Goal: Use online tool/utility: Use online tool/utility

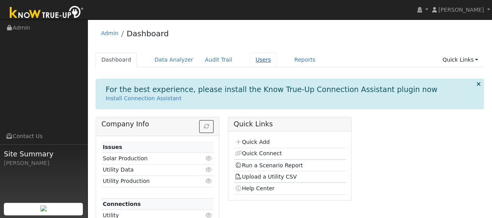
click at [254, 60] on link "Users" at bounding box center [263, 60] width 27 height 14
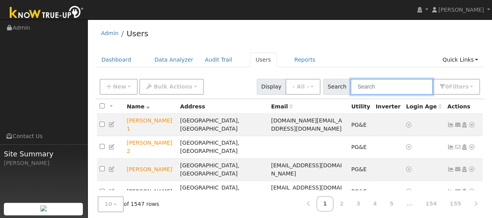
click at [374, 82] on input "text" at bounding box center [392, 87] width 83 height 16
type input "K"
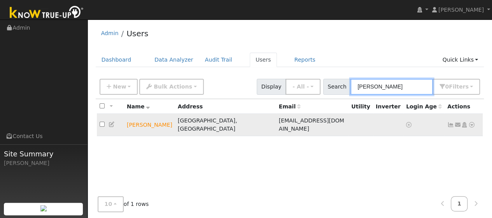
type input "[PERSON_NAME]"
click at [472, 122] on icon at bounding box center [472, 124] width 7 height 5
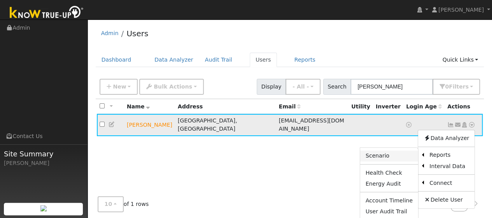
click at [397, 152] on link "Scenario" at bounding box center [389, 155] width 58 height 11
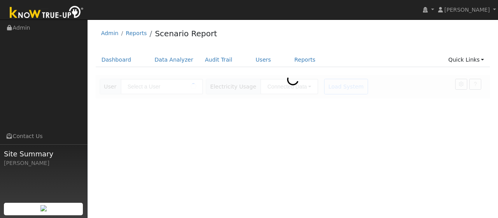
type input "[PERSON_NAME]"
type input "Pacific Gas & Electric"
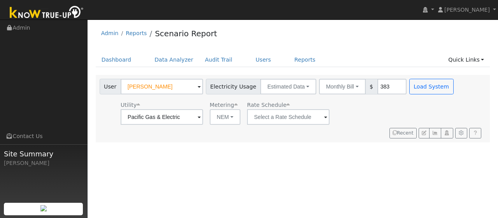
click at [201, 118] on span at bounding box center [199, 117] width 3 height 9
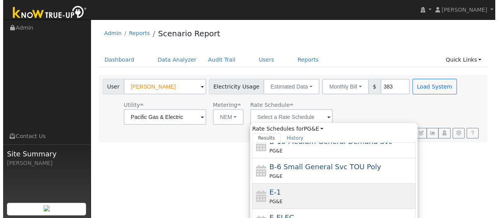
scroll to position [83, 0]
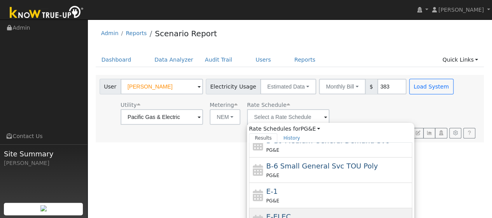
click at [298, 211] on div "E-ELEC PG&E" at bounding box center [339, 220] width 144 height 19
type input "E-ELEC"
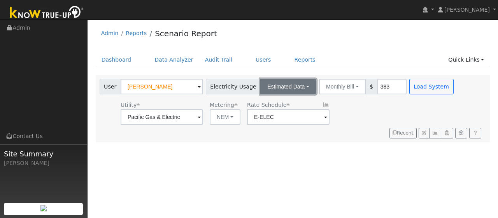
click at [299, 85] on button "Estimated Data" at bounding box center [288, 87] width 56 height 16
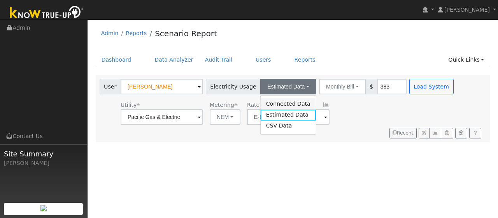
click at [288, 103] on link "Connected Data" at bounding box center [288, 103] width 55 height 11
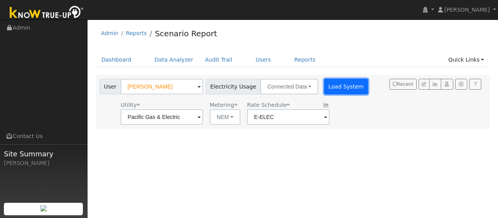
click at [337, 88] on button "Load System" at bounding box center [346, 87] width 44 height 16
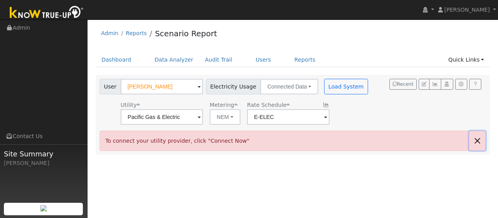
click at [480, 140] on button "button" at bounding box center [477, 140] width 16 height 19
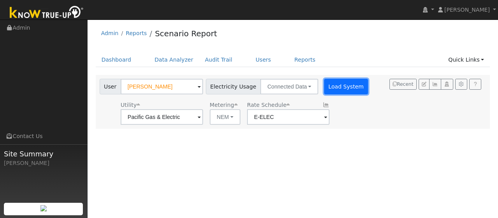
click at [330, 90] on button "Load System" at bounding box center [346, 87] width 44 height 16
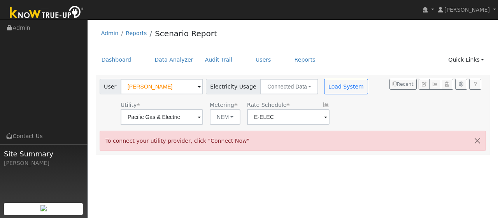
click at [390, 106] on div "User [PERSON_NAME] Account Default Account Default Account [STREET_ADDRESS] Pri…" at bounding box center [291, 100] width 387 height 49
click at [252, 63] on link "Users" at bounding box center [263, 60] width 27 height 14
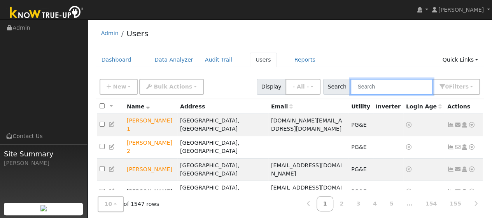
click at [380, 86] on input "text" at bounding box center [392, 87] width 83 height 16
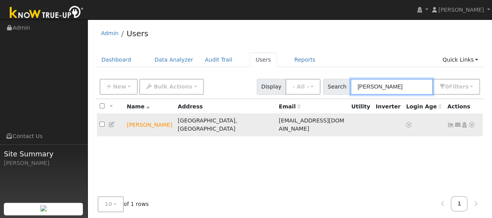
type input "Jake Wilson"
click at [473, 122] on icon at bounding box center [472, 124] width 7 height 5
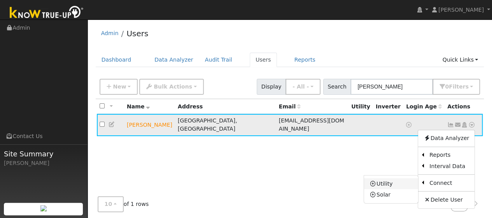
click at [383, 181] on link "Utility" at bounding box center [391, 183] width 54 height 11
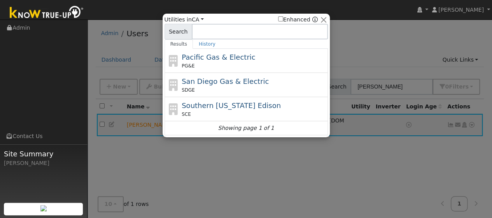
click at [213, 33] on input at bounding box center [260, 32] width 136 height 16
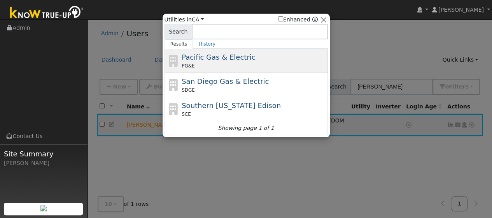
click at [211, 61] on span "Pacific Gas & Electric" at bounding box center [219, 57] width 74 height 8
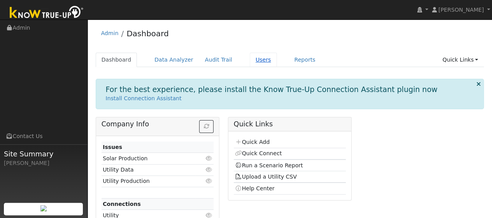
click at [252, 57] on link "Users" at bounding box center [263, 60] width 27 height 14
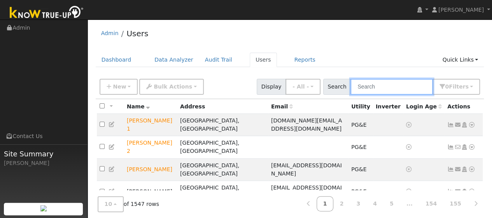
click at [405, 86] on input "text" at bounding box center [392, 87] width 83 height 16
type input "amanda huber"
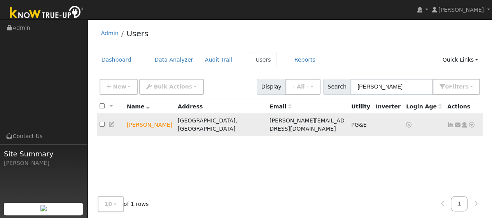
click at [472, 123] on icon at bounding box center [472, 124] width 7 height 5
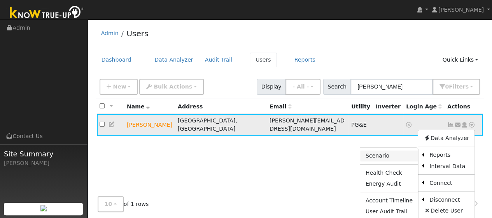
click at [387, 153] on link "Scenario" at bounding box center [389, 155] width 58 height 11
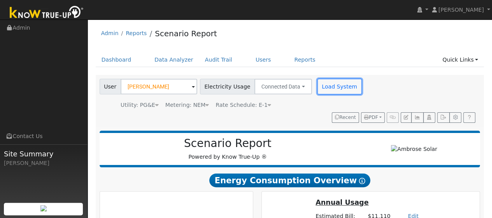
click at [325, 89] on button "Load System" at bounding box center [340, 87] width 44 height 16
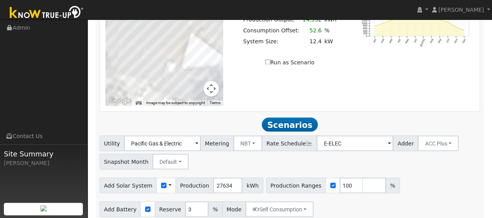
scroll to position [647, 0]
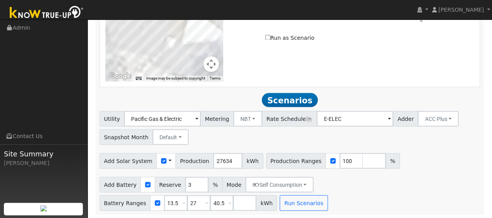
click at [169, 161] on span at bounding box center [170, 160] width 3 height 8
click at [169, 172] on link "Use CSV Data" at bounding box center [190, 174] width 54 height 11
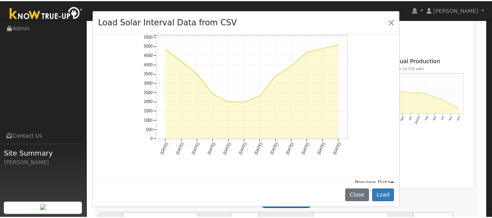
scroll to position [79, 0]
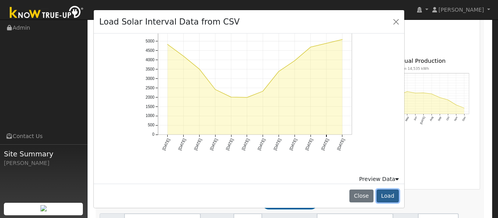
click at [382, 192] on button "Load" at bounding box center [388, 195] width 22 height 13
type input "43271"
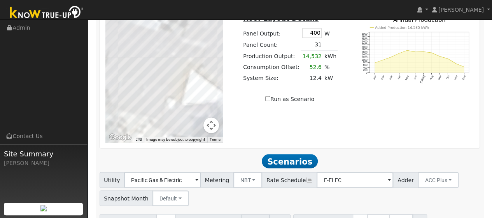
scroll to position [647, 0]
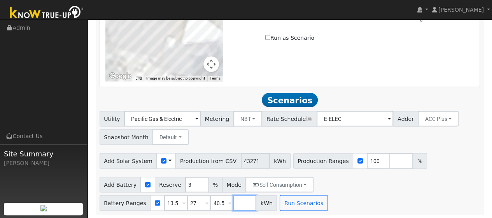
click at [257, 195] on input "number" at bounding box center [244, 203] width 23 height 16
type input "54"
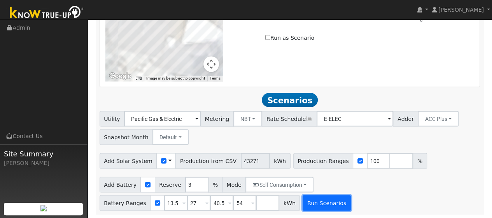
click at [317, 200] on button "Run Scenarios" at bounding box center [327, 203] width 48 height 16
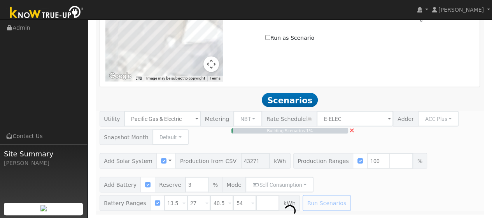
type input "28.8"
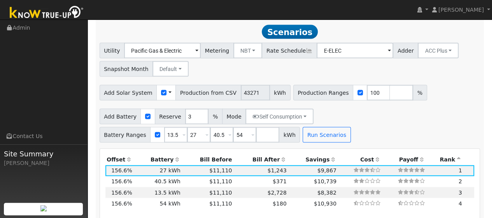
scroll to position [716, 0]
click at [288, 205] on td "$10,930" at bounding box center [313, 202] width 50 height 11
type input "$64,800"
type input "$49,730"
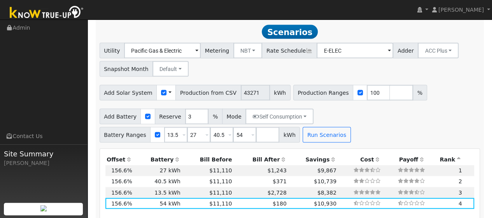
click at [280, 160] on icon at bounding box center [283, 158] width 7 height 5
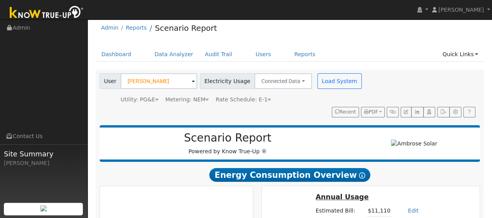
scroll to position [0, 0]
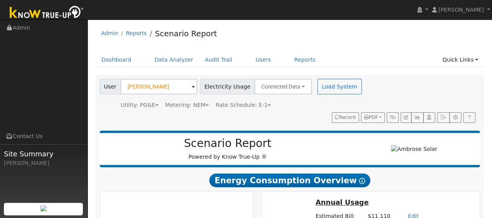
click at [268, 104] on icon at bounding box center [270, 104] width 4 height 5
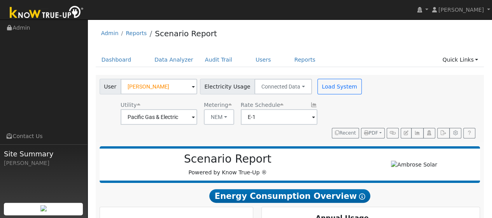
click at [195, 119] on span at bounding box center [193, 117] width 3 height 9
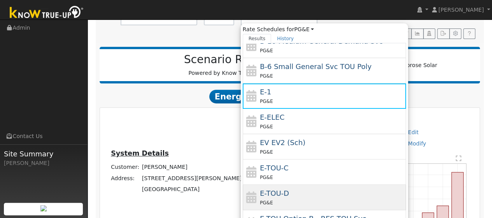
scroll to position [117, 0]
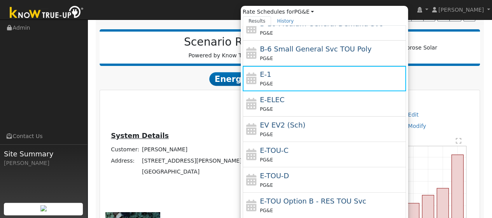
click at [279, 146] on span "E-TOU-C" at bounding box center [274, 150] width 29 height 8
type input "E-TOU-C"
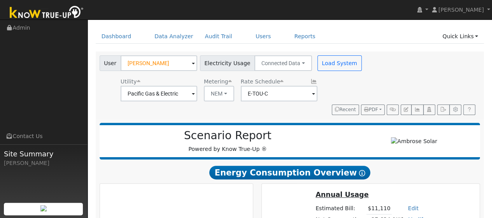
scroll to position [0, 0]
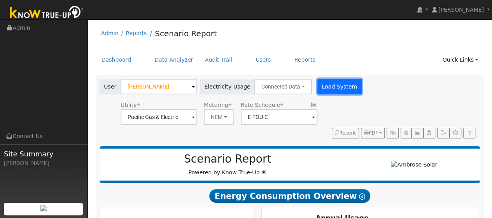
click at [321, 90] on button "Load System" at bounding box center [340, 87] width 44 height 16
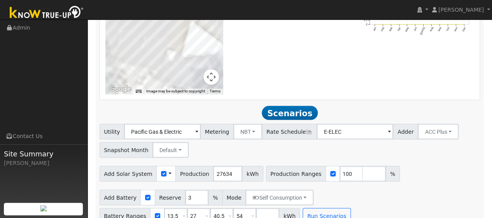
scroll to position [647, 0]
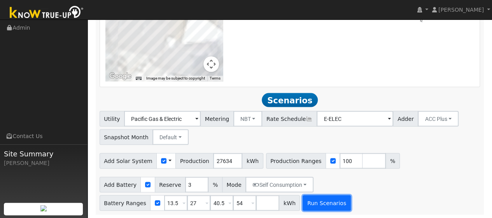
click at [326, 200] on button "Run Scenarios" at bounding box center [327, 203] width 48 height 16
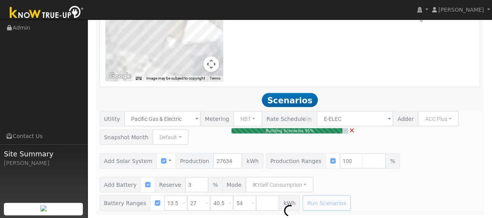
type input "18.4"
type input "$64,479"
type input "$32,400"
type input "$29,064"
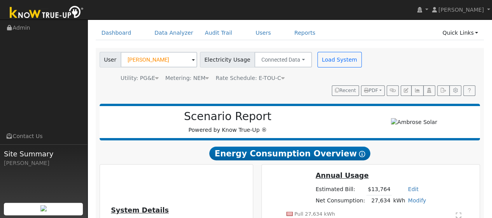
scroll to position [15, 0]
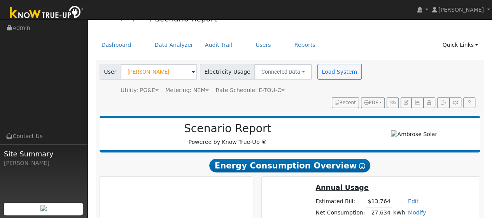
click at [206, 90] on icon at bounding box center [208, 89] width 4 height 5
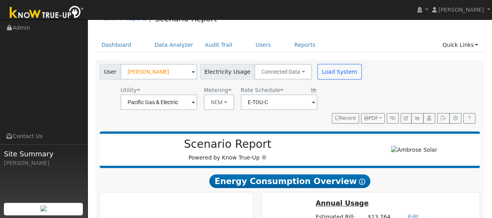
click at [233, 105] on div "Utility Pacific Gas & Electric Metering NEM NEM NBT Rate Schedule E-TOU-C" at bounding box center [231, 96] width 267 height 26
click at [227, 102] on button "NEM" at bounding box center [219, 102] width 30 height 16
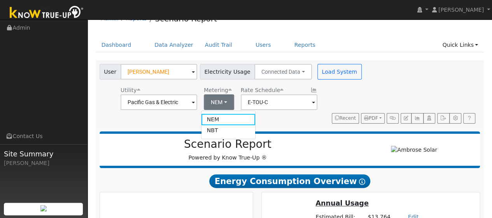
click at [295, 123] on div "User [PERSON_NAME] Account Default Account Default Account [STREET_ADDRESS][PER…" at bounding box center [290, 93] width 389 height 67
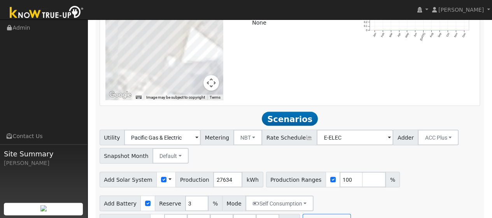
scroll to position [754, 0]
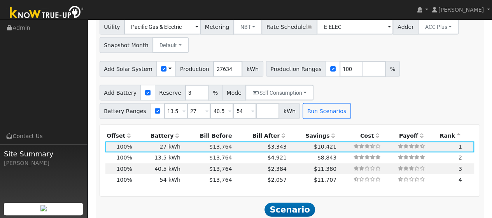
click at [413, 100] on div "Add Battery Reserve 3 % Mode Self Consumption Self Consumption Peak Savings ACC…" at bounding box center [290, 100] width 384 height 37
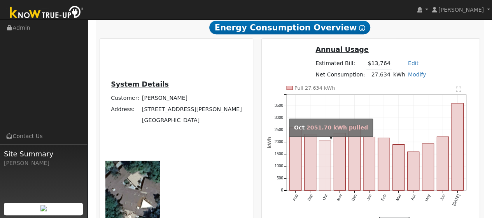
scroll to position [132, 0]
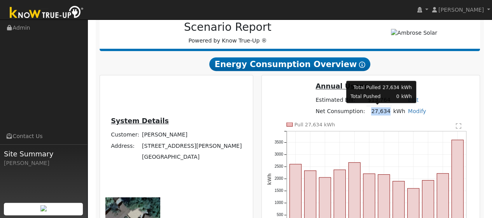
drag, startPoint x: 371, startPoint y: 111, endPoint x: 387, endPoint y: 112, distance: 16.0
click at [387, 112] on td "27,634" at bounding box center [379, 110] width 25 height 11
click at [382, 116] on td "27,634" at bounding box center [379, 110] width 25 height 11
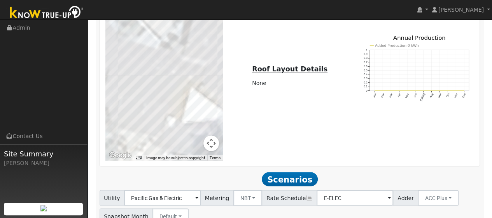
scroll to position [740, 0]
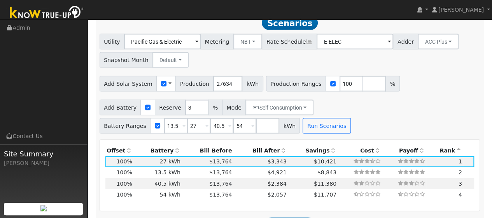
click at [169, 84] on span at bounding box center [170, 84] width 3 height 8
click at [175, 96] on link "Use CSV Data" at bounding box center [190, 97] width 54 height 11
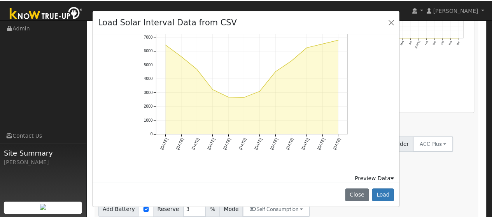
scroll to position [0, 0]
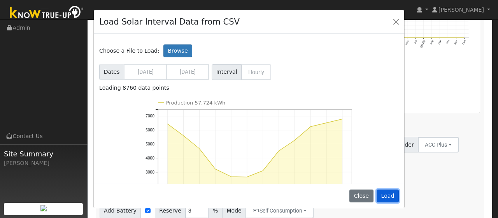
click at [394, 198] on button "Load" at bounding box center [388, 195] width 22 height 13
type input "57724"
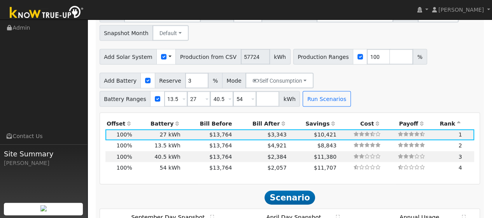
scroll to position [715, 0]
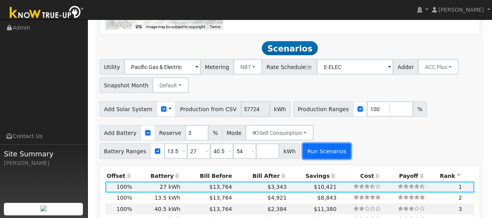
click at [319, 152] on button "Run Scenarios" at bounding box center [327, 151] width 48 height 16
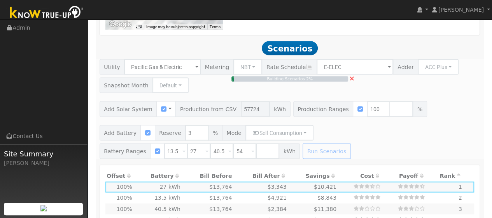
type input "38.5"
type input "$134,689"
type input "$50,127"
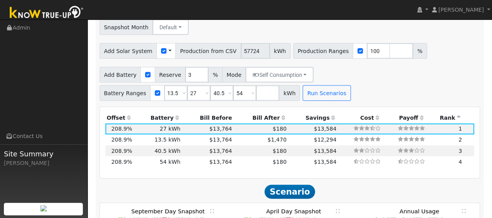
scroll to position [779, 0]
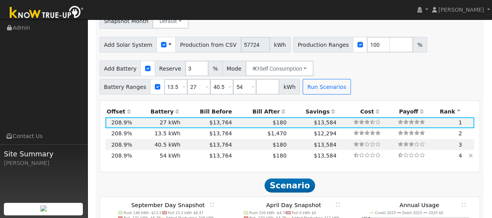
click at [192, 159] on td "$13,764" at bounding box center [208, 155] width 52 height 11
type input "$64,800"
type input "$59,847"
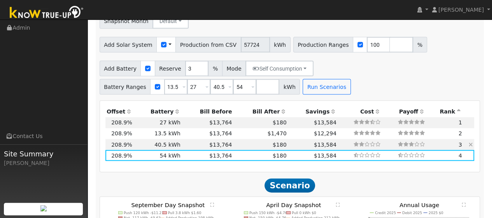
click at [193, 147] on td "$13,764" at bounding box center [208, 144] width 52 height 11
type input "$48,600"
type input "$54,987"
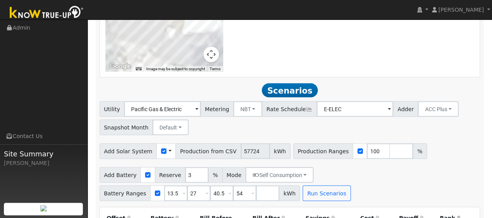
scroll to position [701, 0]
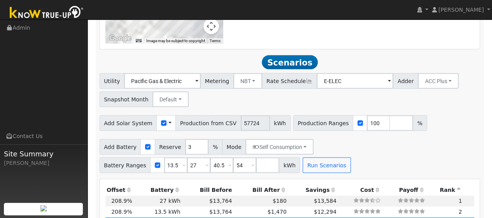
click at [169, 124] on span at bounding box center [170, 123] width 3 height 8
click at [172, 135] on link "Use CSV Data" at bounding box center [190, 136] width 54 height 11
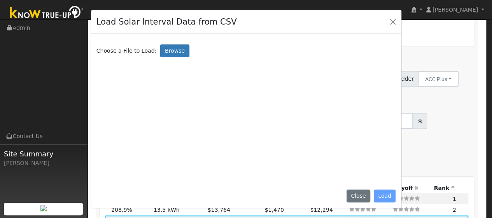
scroll to position [598, 0]
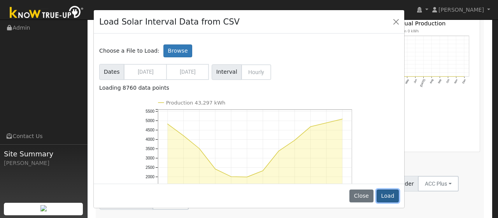
click at [386, 194] on button "Load" at bounding box center [388, 195] width 22 height 13
type input "43297"
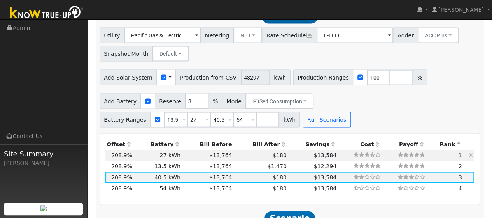
scroll to position [754, 0]
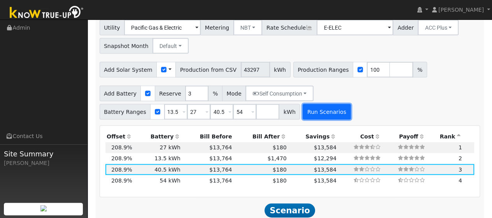
click at [318, 113] on button "Run Scenarios" at bounding box center [327, 112] width 48 height 16
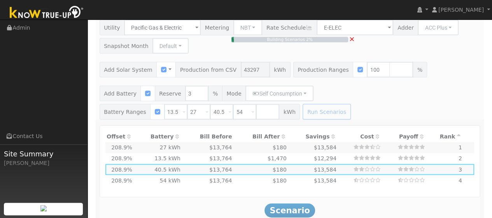
type input "28.9"
type input "$101,026"
type input "$32,400"
type input "$40,028"
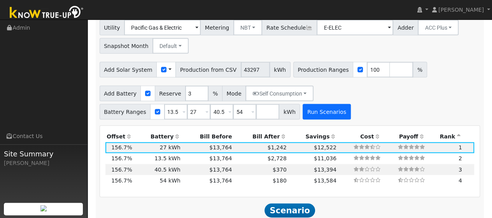
scroll to position [731, 0]
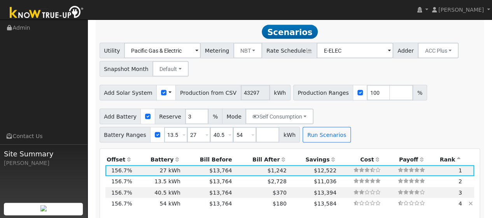
click at [242, 206] on td "$180" at bounding box center [261, 202] width 55 height 11
type input "$64,800"
type input "$49,748"
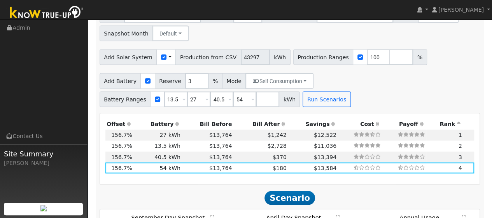
scroll to position [701, 0]
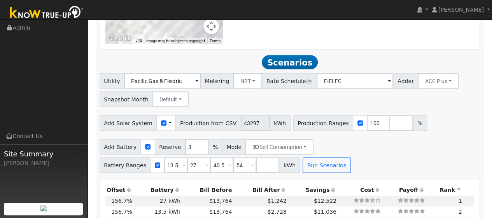
click at [249, 95] on div "Utility Pacific Gas & Electric Metering NBT NEM NBT Rate Schedule E-ELEC Adder …" at bounding box center [290, 88] width 384 height 37
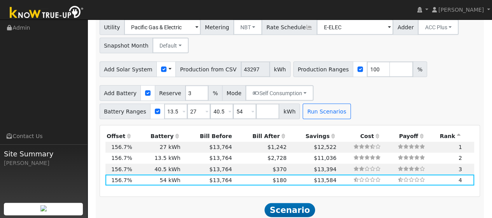
scroll to position [779, 0]
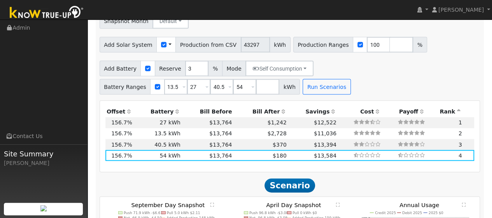
click at [487, 212] on div at bounding box center [487, 212] width 0 height 0
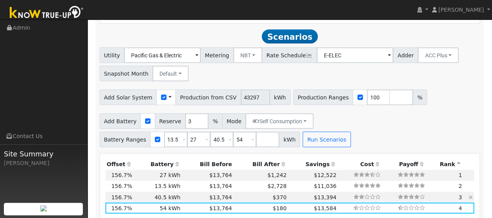
scroll to position [662, 0]
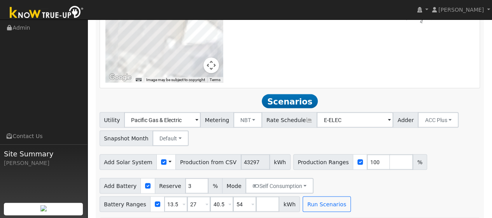
click at [165, 161] on div "Use CSV Data" at bounding box center [165, 162] width 19 height 16
click at [169, 161] on span at bounding box center [170, 162] width 3 height 8
click at [176, 175] on link "Use CSV Data" at bounding box center [190, 175] width 54 height 11
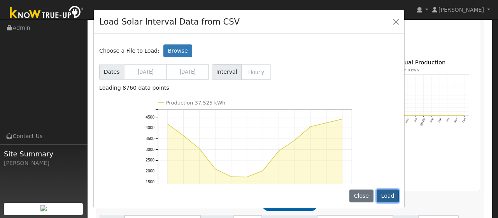
click at [387, 197] on button "Load" at bounding box center [388, 195] width 22 height 13
type input "37525"
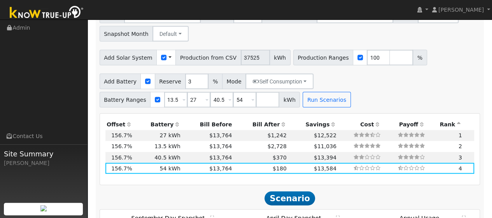
scroll to position [754, 0]
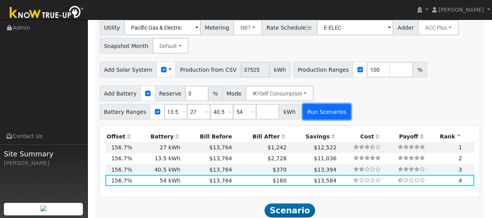
click at [311, 115] on button "Run Scenarios" at bounding box center [327, 112] width 48 height 16
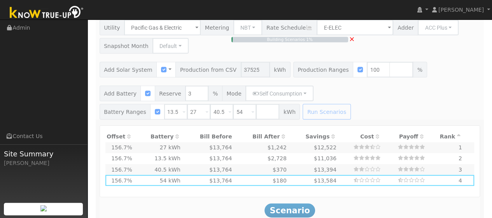
type input "25.0"
type input "$87,558"
type input "$32,400"
type input "$35,987"
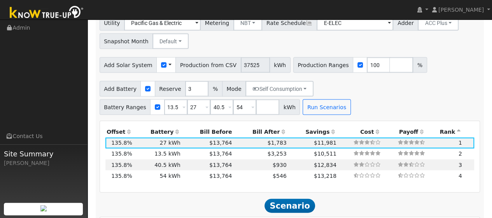
scroll to position [770, 0]
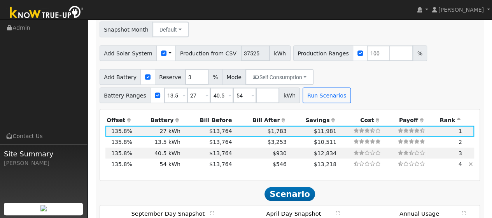
click at [288, 165] on td "$13,218" at bounding box center [313, 163] width 50 height 11
type input "$64,800"
type input "$45,707"
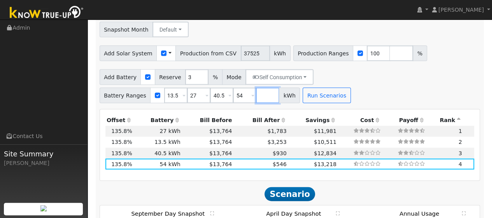
click at [263, 94] on input "number" at bounding box center [267, 96] width 23 height 16
type input "67.5"
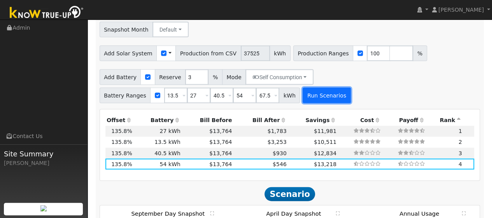
click at [303, 95] on button "Run Scenarios" at bounding box center [327, 96] width 48 height 16
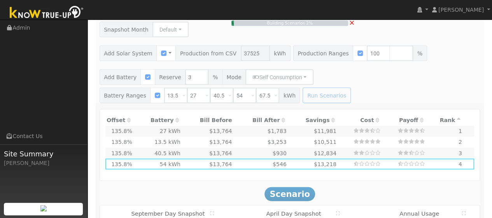
type input "$32,400"
type input "$35,987"
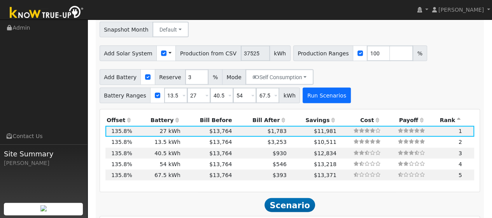
scroll to position [731, 0]
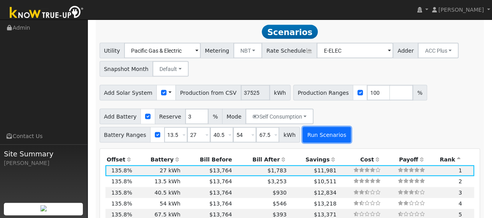
click at [317, 135] on button "Run Scenarios" at bounding box center [327, 135] width 48 height 16
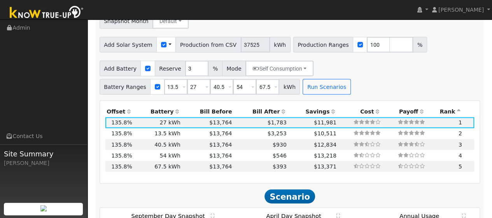
scroll to position [740, 0]
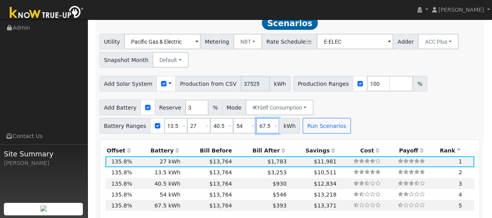
drag, startPoint x: 253, startPoint y: 124, endPoint x: 279, endPoint y: 132, distance: 26.4
click at [283, 131] on div "Battery Ranges 13.5 Overrides Reserve % Mode None None Self Consumption Peak Sa…" at bounding box center [200, 126] width 201 height 16
click at [402, 123] on div "Add Battery Reserve 3 % Mode Self Consumption Self Consumption Peak Savings ACC…" at bounding box center [290, 115] width 384 height 37
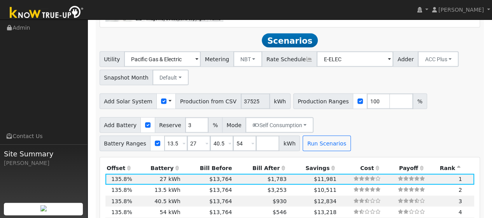
scroll to position [701, 0]
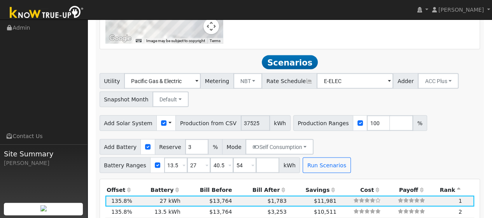
click at [169, 123] on span at bounding box center [170, 123] width 3 height 8
click at [203, 107] on div "Utility Pacific Gas & Electric Metering NBT NEM NBT Rate Schedule E-ELEC Adder …" at bounding box center [289, 123] width 389 height 100
click at [306, 102] on div "Utility Pacific Gas & Electric Metering NBT NEM NBT Rate Schedule E-ELEC Adder …" at bounding box center [290, 88] width 384 height 37
click at [169, 123] on span at bounding box center [170, 123] width 3 height 8
click at [175, 139] on link "Use CSV Data" at bounding box center [190, 136] width 54 height 11
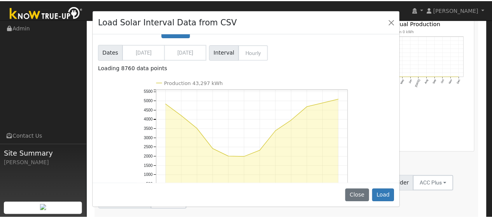
scroll to position [78, 0]
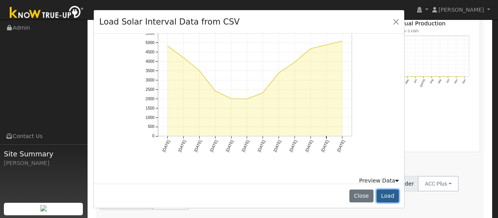
click at [385, 194] on button "Load" at bounding box center [388, 195] width 22 height 13
type input "43297"
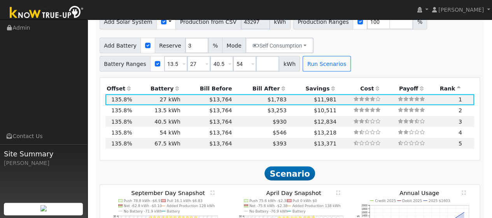
scroll to position [818, 0]
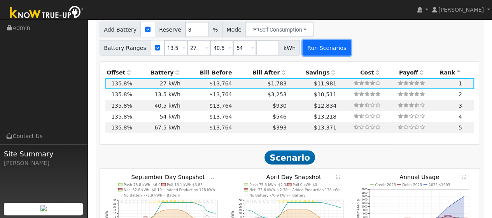
click at [315, 49] on button "Run Scenarios" at bounding box center [327, 48] width 48 height 16
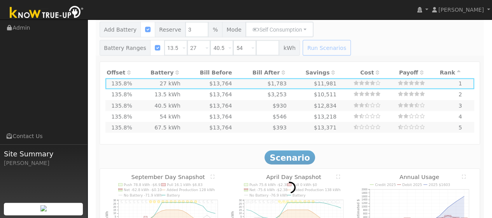
type input "28.9"
type input "$101,026"
type input "$40,028"
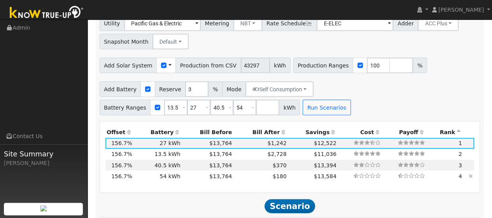
scroll to position [770, 0]
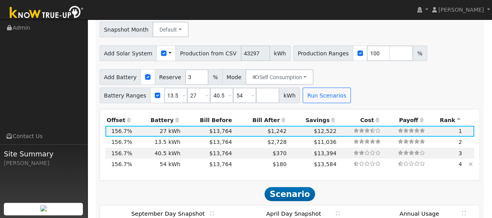
drag, startPoint x: 251, startPoint y: 165, endPoint x: 258, endPoint y: 164, distance: 6.7
click at [251, 165] on td "$180" at bounding box center [261, 163] width 55 height 11
type input "$64,800"
type input "$49,748"
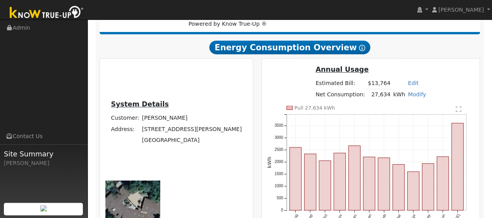
scroll to position [171, 0]
